Goal: Information Seeking & Learning: Learn about a topic

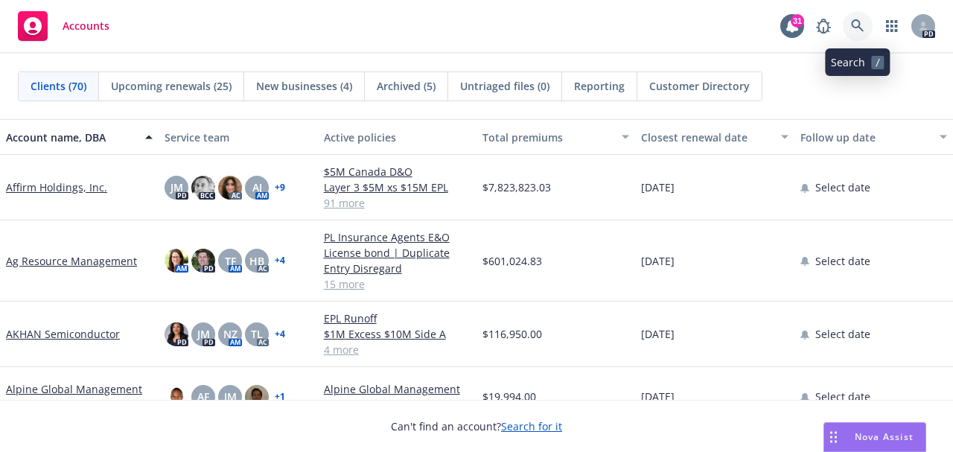
click at [858, 28] on icon at bounding box center [857, 25] width 13 height 13
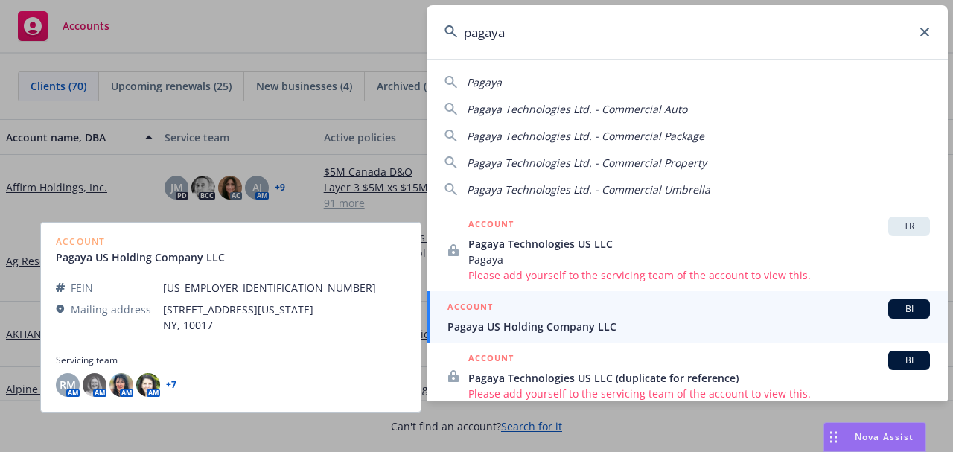
type input "pagaya"
click at [593, 328] on span "Pagaya US Holding Company LLC" at bounding box center [688, 327] width 482 height 16
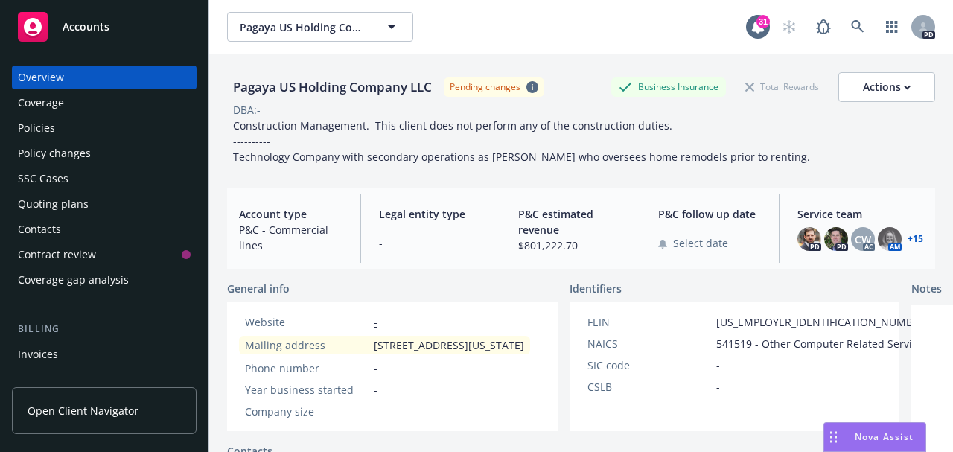
click at [57, 128] on div "Policies" at bounding box center [104, 128] width 173 height 24
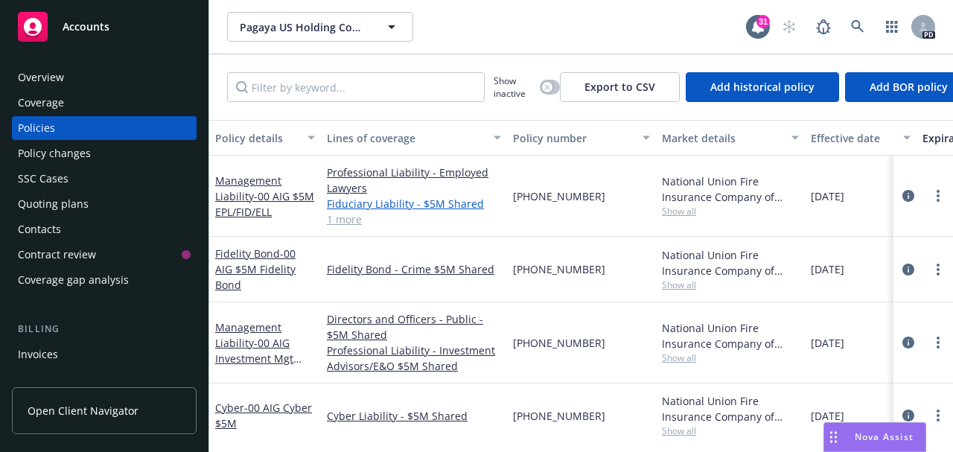
click at [397, 198] on link "Fiduciary Liability - $5M Shared" at bounding box center [414, 204] width 174 height 16
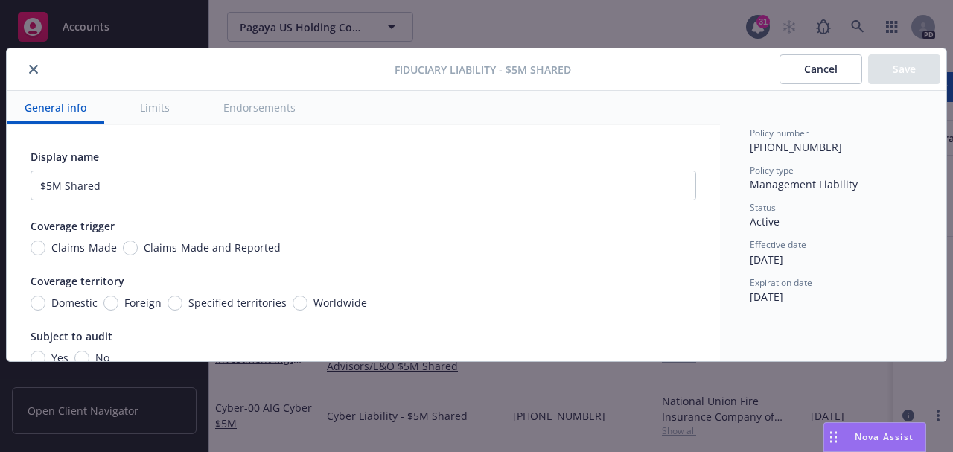
click at [806, 60] on button "Cancel" at bounding box center [820, 69] width 83 height 30
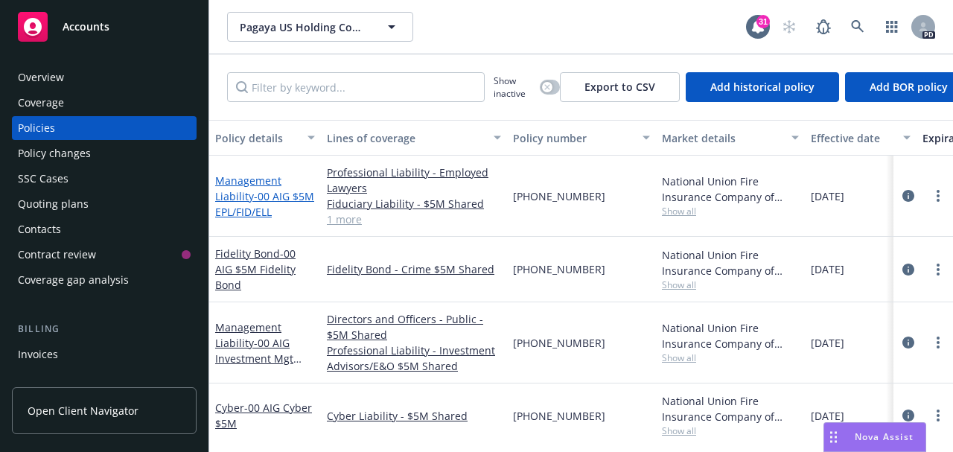
click at [251, 214] on span "- 00 AIG $5M EPL/FID/ELL" at bounding box center [264, 204] width 99 height 30
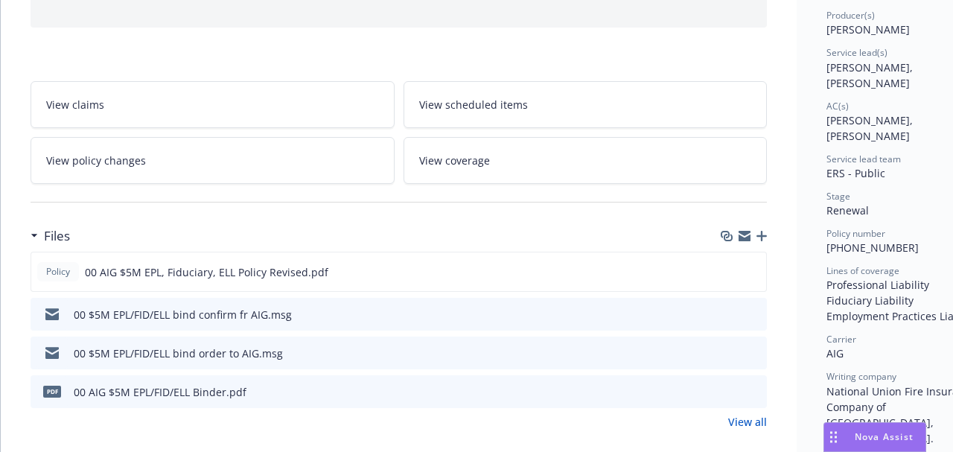
scroll to position [218, 0]
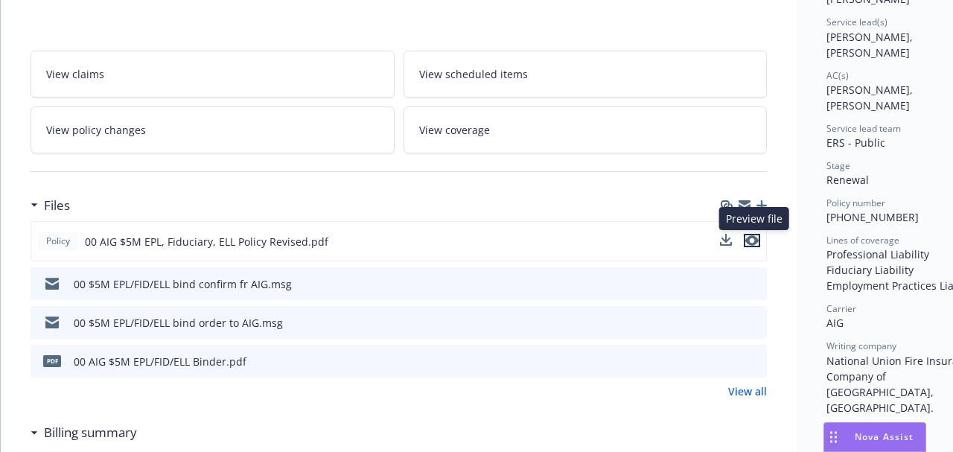
click at [757, 241] on icon "preview file" at bounding box center [751, 240] width 13 height 10
